Goal: Task Accomplishment & Management: Complete application form

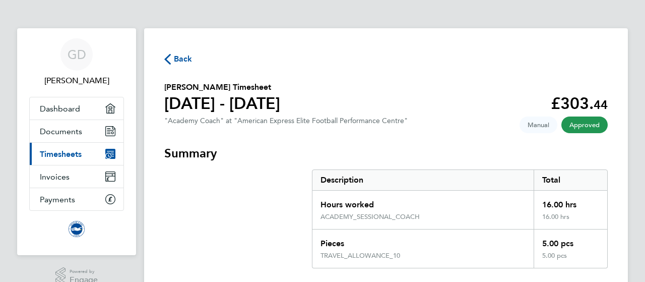
click at [176, 58] on span "Back" at bounding box center [183, 59] width 19 height 12
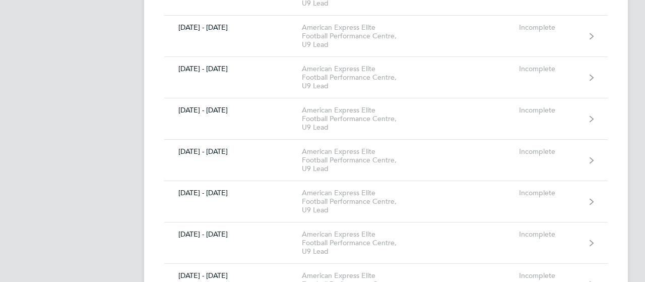
scroll to position [986, 0]
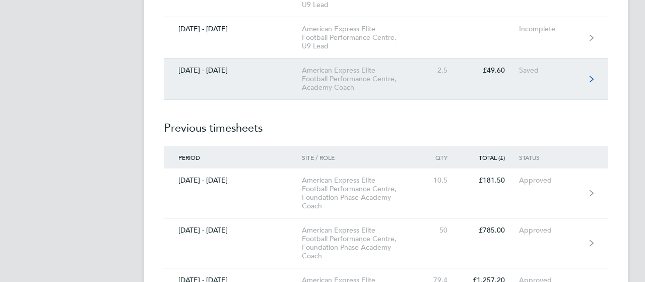
click at [243, 72] on link "[DATE] - [DATE] American Express Elite Football Performance Centre, Academy Coa…" at bounding box center [385, 78] width 443 height 41
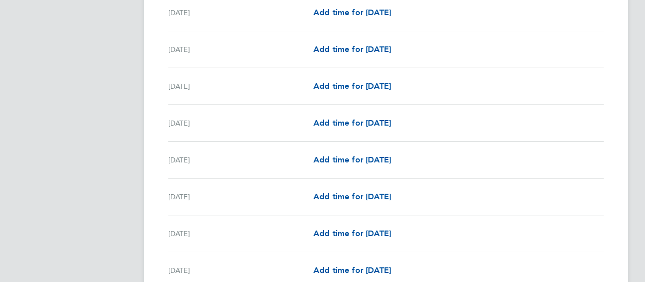
scroll to position [986, 0]
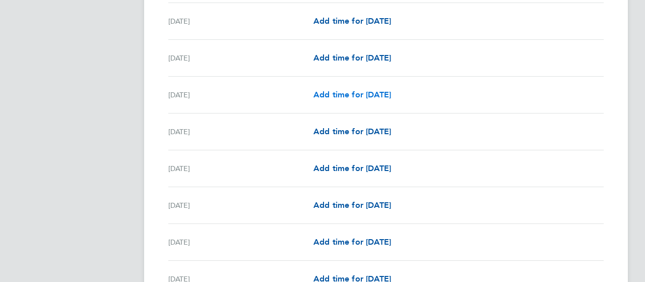
click at [361, 91] on span "Add time for [DATE]" at bounding box center [352, 95] width 78 height 10
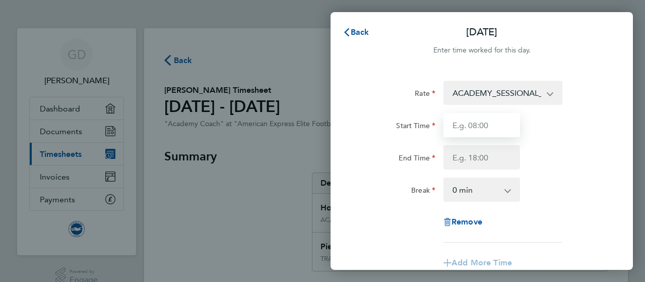
click at [486, 125] on input "Start Time" at bounding box center [481, 125] width 77 height 24
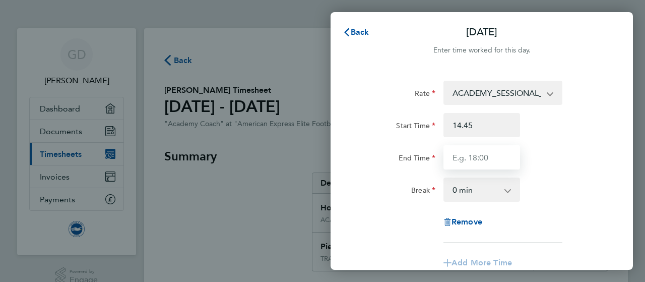
type input "14:45"
click at [487, 162] on input "End Time" at bounding box center [481, 157] width 77 height 24
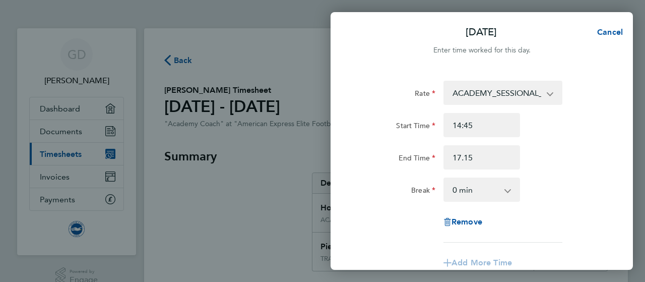
type input "17:15"
click at [552, 209] on div "Rate ACADEMY_SESSIONAL_COACH - 15.84 TRAVEL_ALLOWANCE_10 - 10.00 Start Time 14:…" at bounding box center [482, 162] width 246 height 162
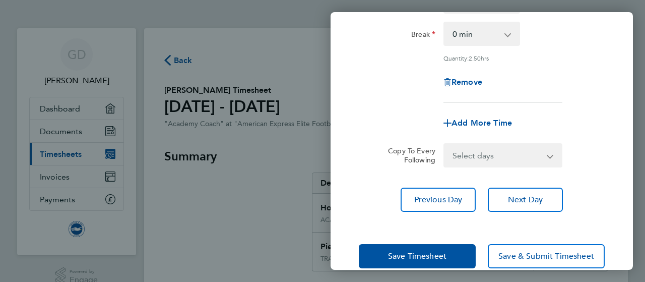
scroll to position [173, 0]
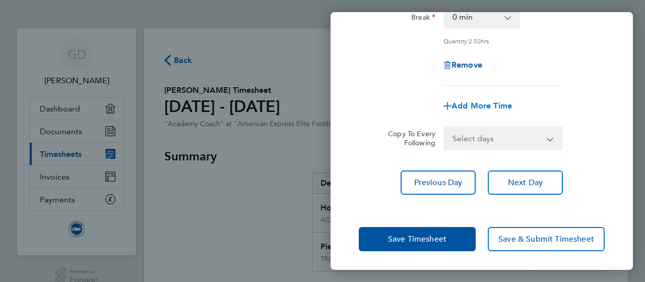
click at [477, 105] on span "Add More Time" at bounding box center [482, 106] width 60 height 10
select select "null"
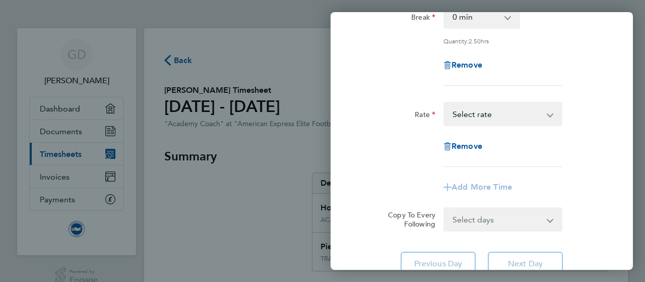
click at [503, 110] on select "TRAVEL_ALLOWANCE_10 - 10.00 ACADEMY_SESSIONAL_COACH - 15.84 Select rate" at bounding box center [496, 114] width 105 height 22
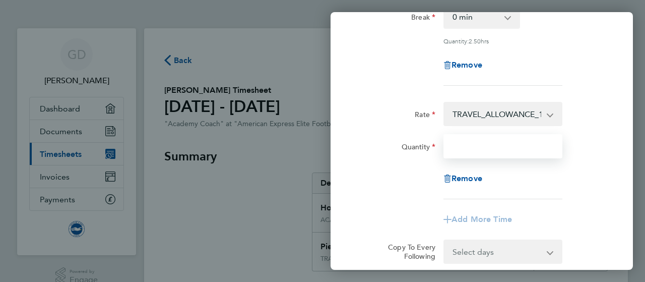
click at [482, 146] on input "Quantity" at bounding box center [502, 146] width 119 height 24
type input "1"
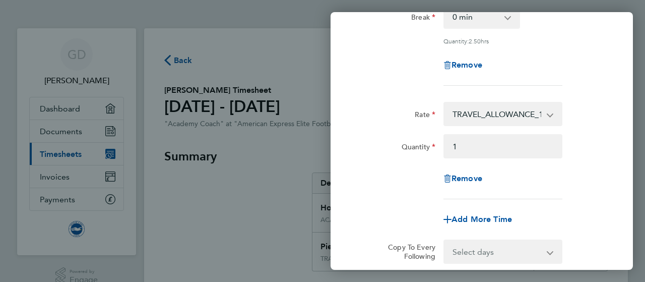
click at [585, 162] on div "Rate TRAVEL_ALLOWANCE_10 - 10.00 ACADEMY_SESSIONAL_COACH - 15.84 Quantity 1 Rem…" at bounding box center [482, 150] width 246 height 97
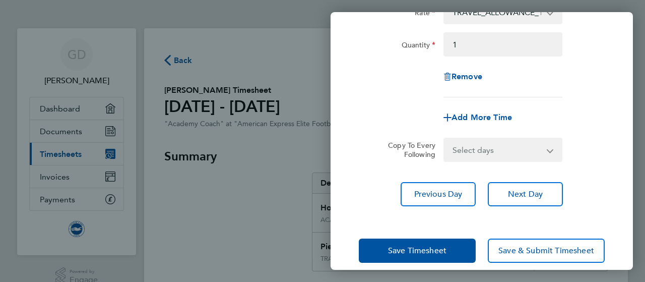
scroll to position [286, 0]
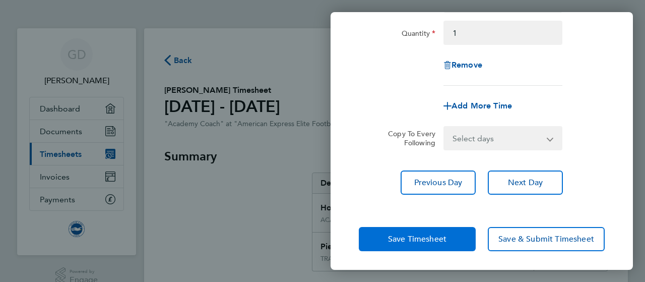
click at [416, 245] on button "Save Timesheet" at bounding box center [417, 239] width 117 height 24
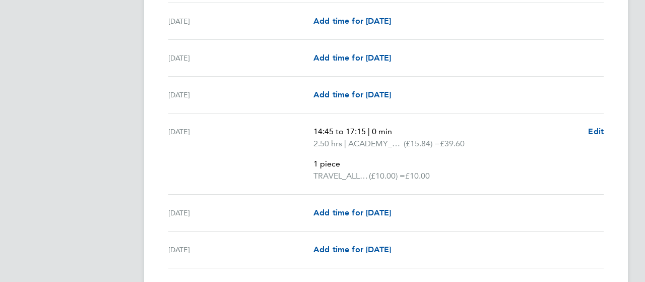
scroll to position [986, 0]
